Goal: Transaction & Acquisition: Book appointment/travel/reservation

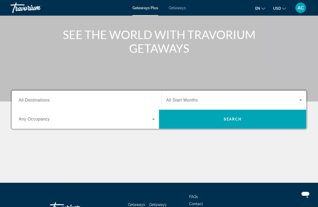
scroll to position [61, 0]
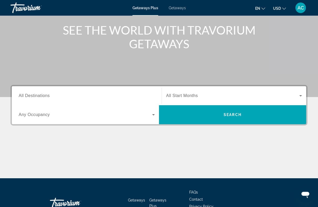
click at [61, 93] on input "Destination All Destinations" at bounding box center [87, 96] width 136 height 6
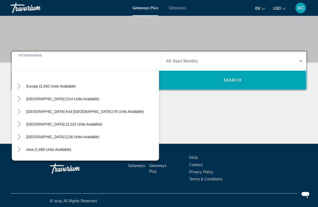
scroll to position [61, 0]
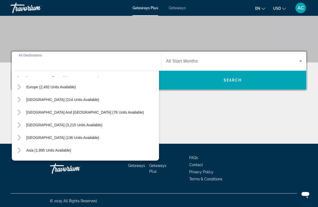
click at [188, 119] on div "Main content" at bounding box center [159, 123] width 297 height 39
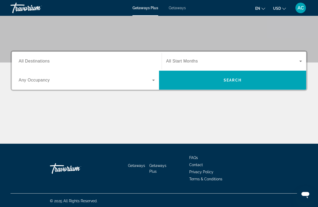
click at [32, 59] on span "All Destinations" at bounding box center [34, 61] width 31 height 4
click at [32, 59] on input "Destination All Destinations" at bounding box center [87, 61] width 136 height 6
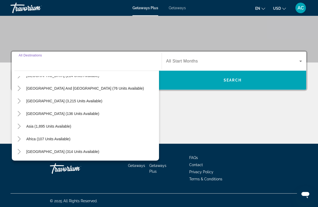
scroll to position [85, 0]
click at [39, 125] on span "Asia (1,895 units available)" at bounding box center [48, 126] width 45 height 4
type input "**********"
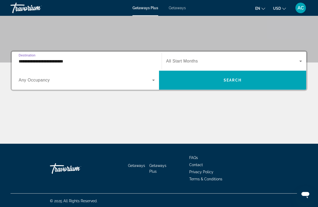
click at [231, 81] on span "Search" at bounding box center [233, 80] width 18 height 4
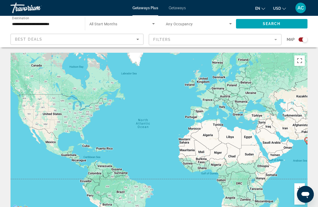
click at [138, 42] on icon "Sort by" at bounding box center [138, 39] width 6 height 6
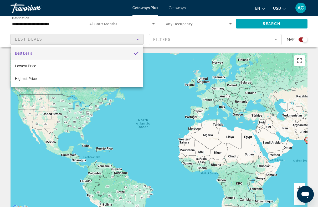
click at [140, 41] on div at bounding box center [159, 103] width 318 height 207
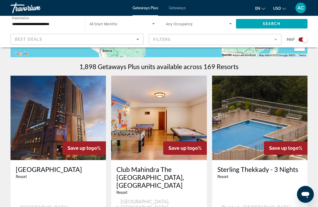
scroll to position [163, 0]
